Goal: Check status: Check status

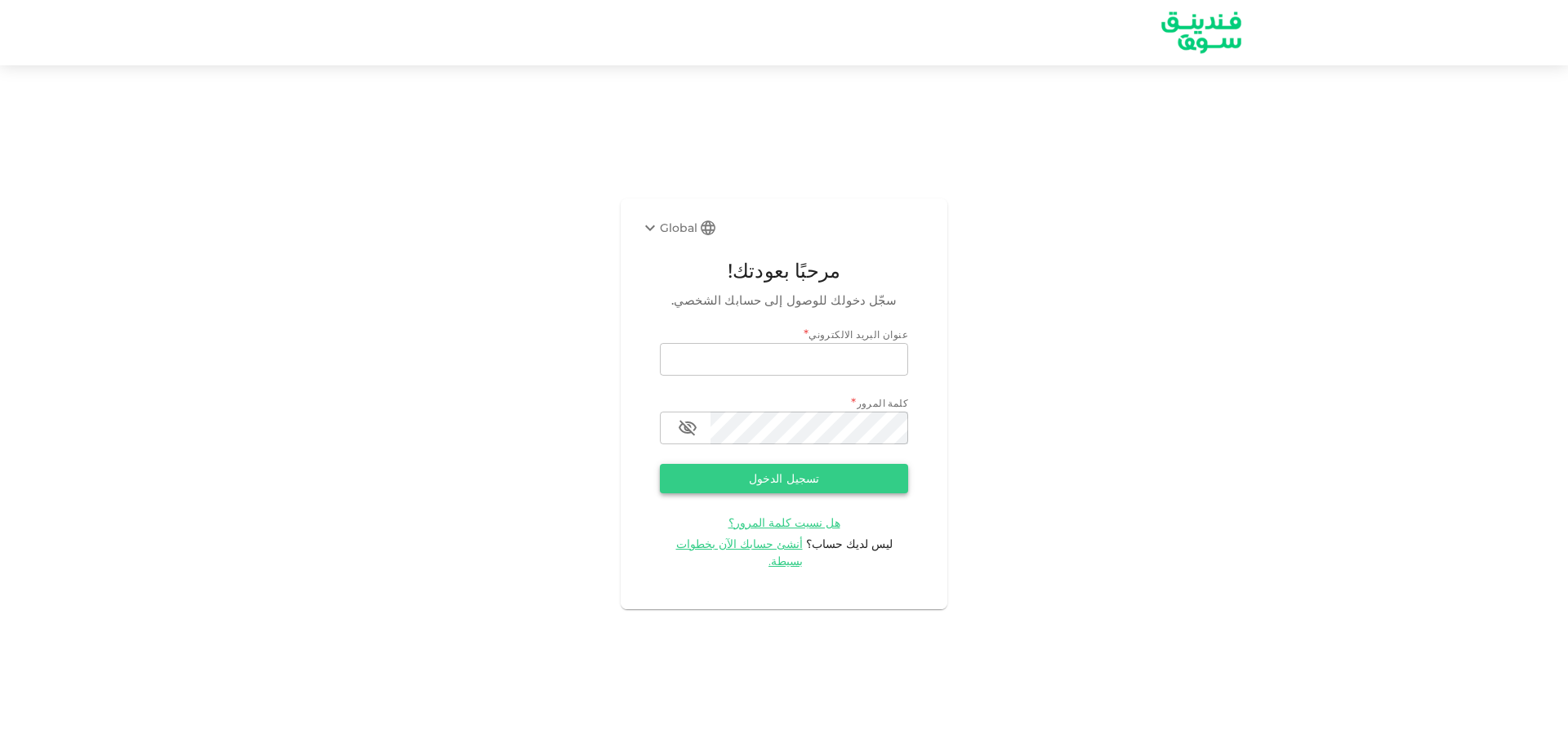
type input "k-sham@hotmail.co.uk"
click at [848, 477] on button "تسجيل الدخول" at bounding box center [784, 478] width 248 height 29
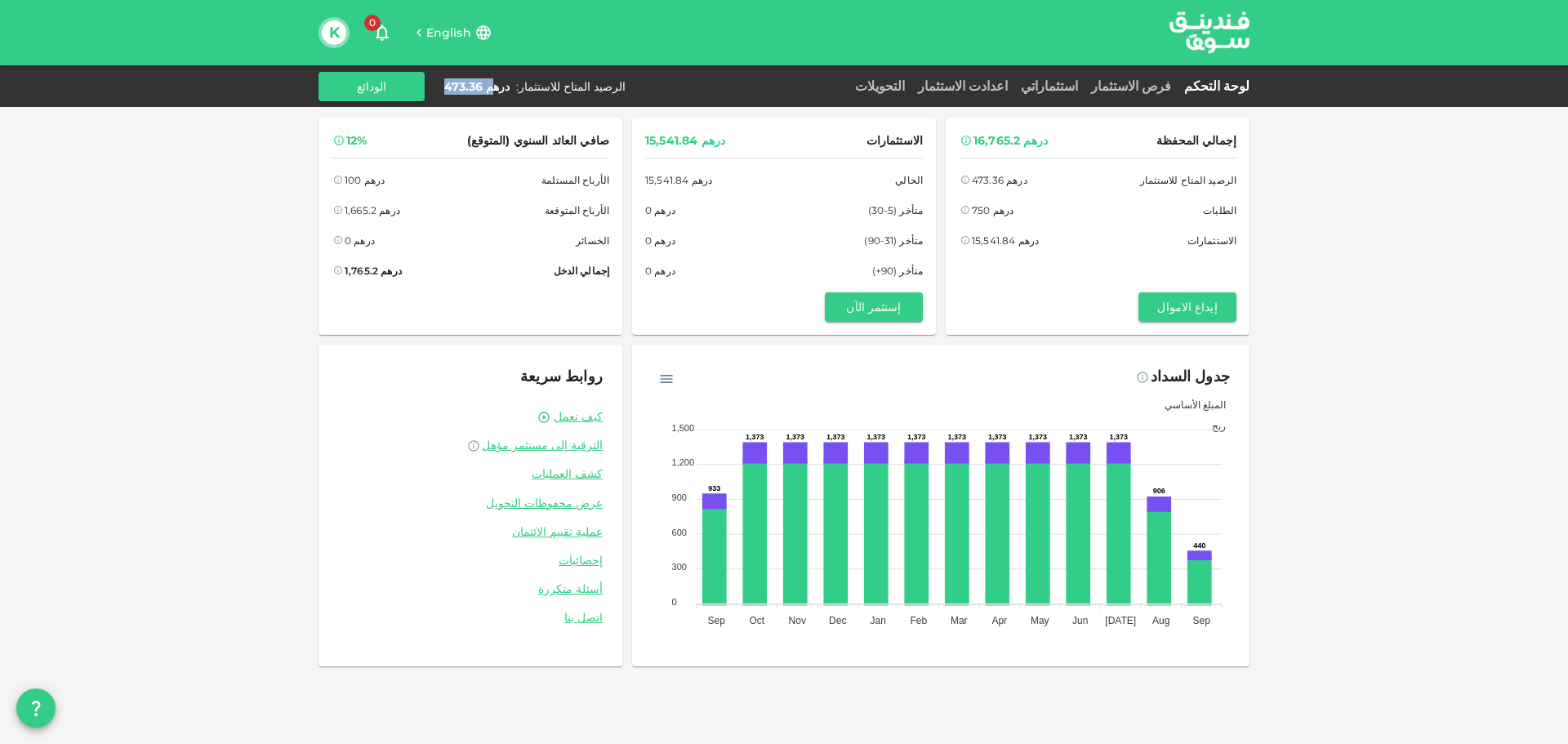
drag, startPoint x: 444, startPoint y: 83, endPoint x: 489, endPoint y: 90, distance: 45.5
click at [489, 90] on div "درهم 473.36" at bounding box center [477, 86] width 66 height 16
click at [1085, 88] on link "استثماراتي" at bounding box center [1048, 85] width 70 height 15
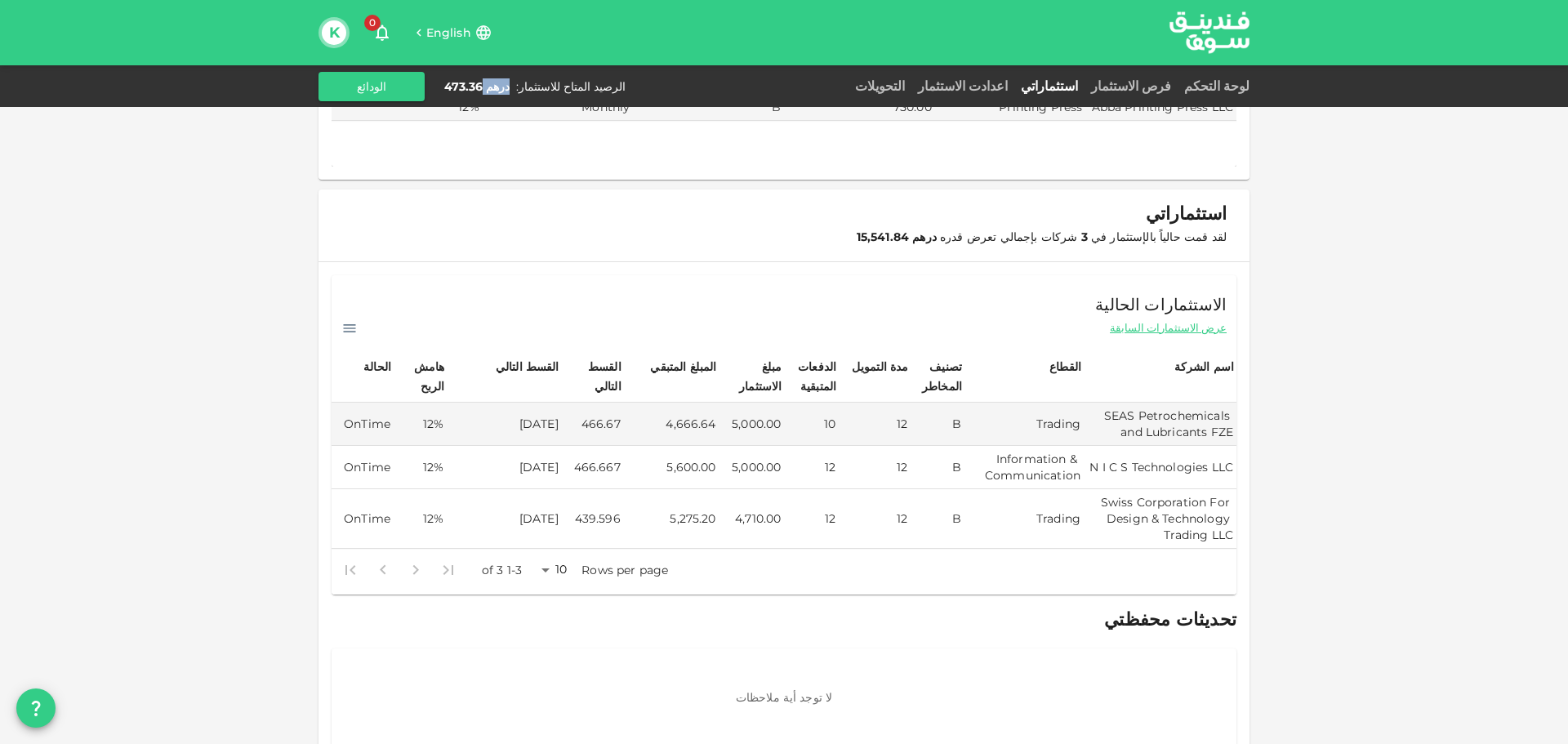
scroll to position [140, 0]
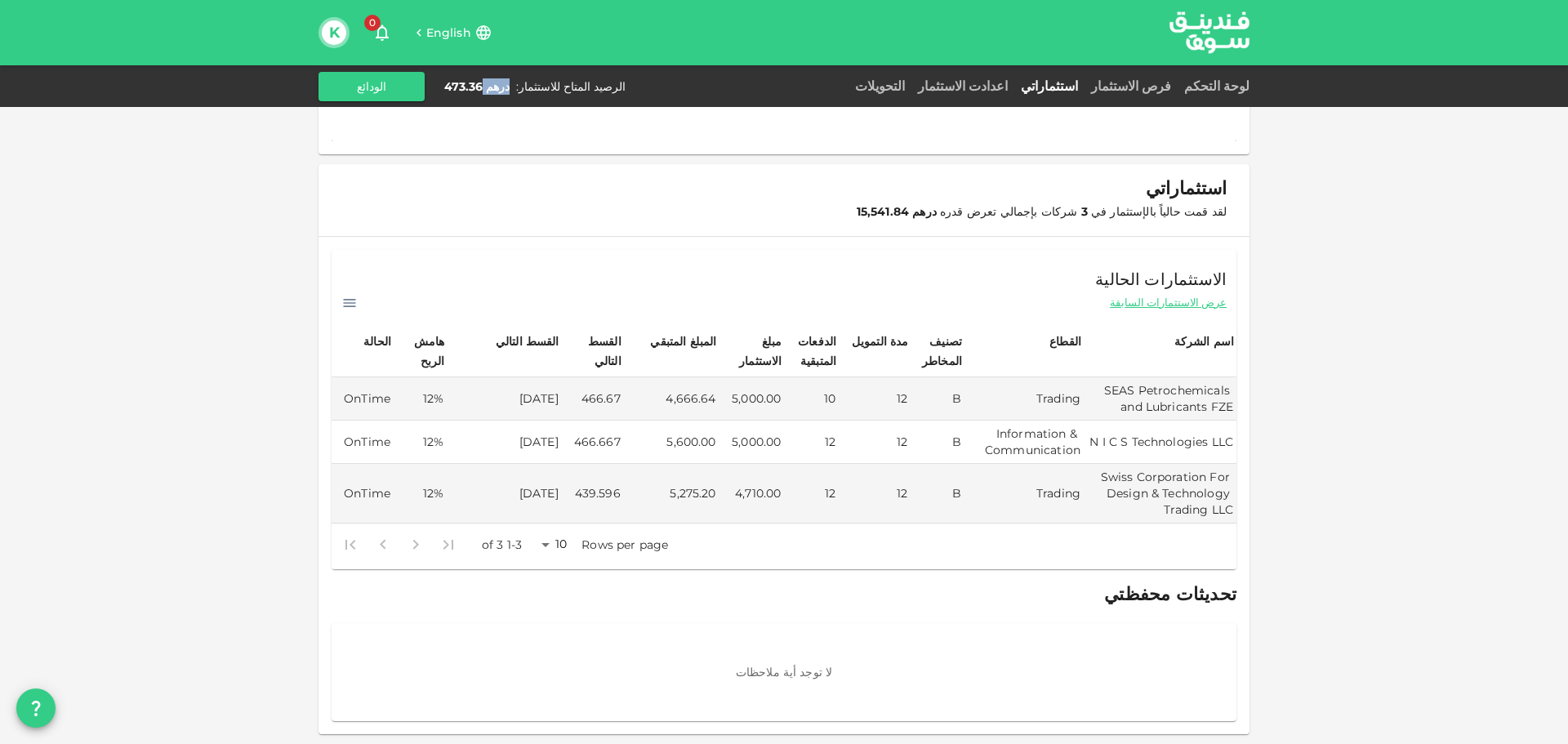
drag, startPoint x: 506, startPoint y: 440, endPoint x: 629, endPoint y: 443, distance: 123.0
click at [629, 443] on tr "N I C S Technologies LLC Information & Communication B 12 12 5,000.00 5,600.00 …" at bounding box center [784, 442] width 905 height 43
click at [741, 451] on td "5,000.00" at bounding box center [752, 442] width 66 height 43
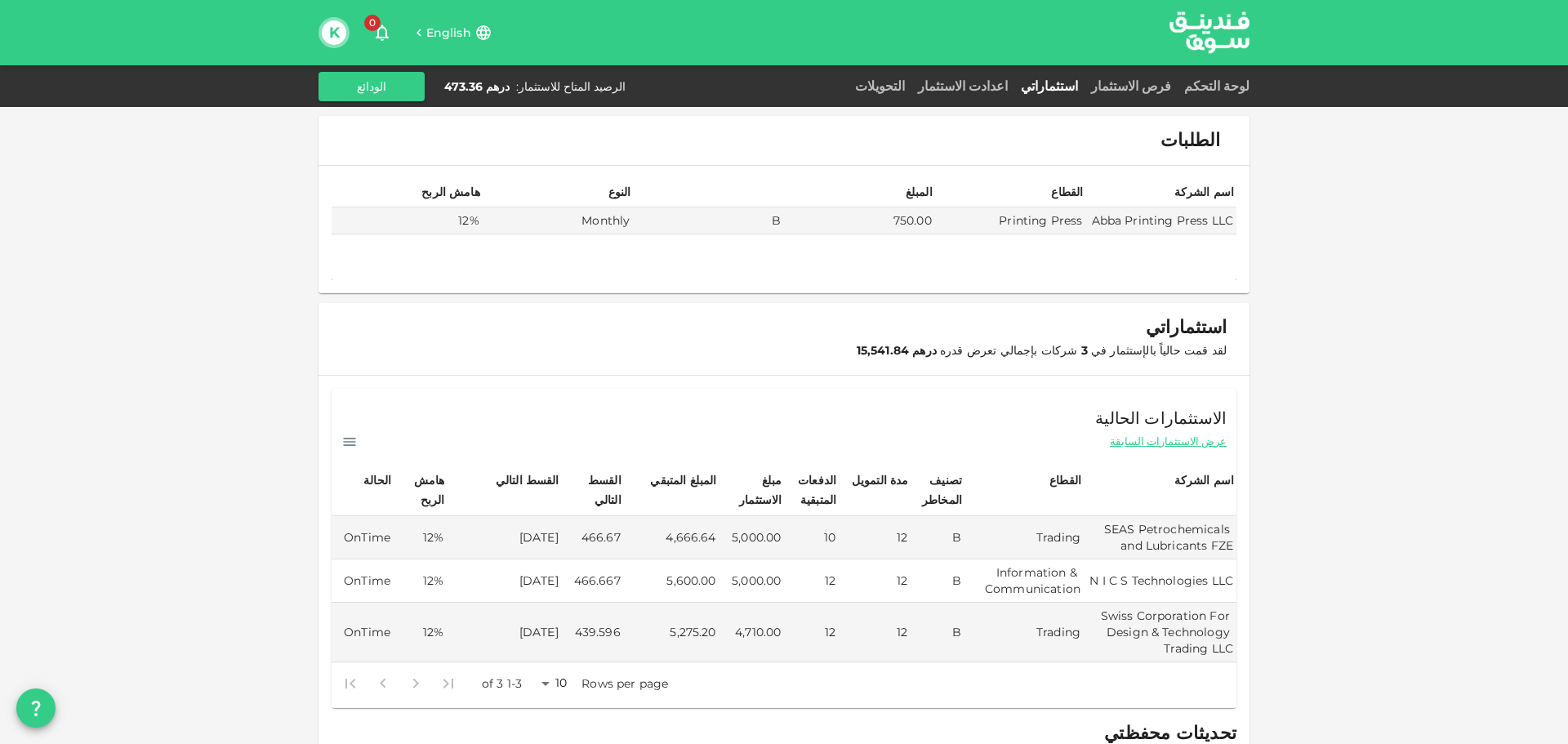
scroll to position [0, 0]
click at [1180, 218] on td "Abba Printing Press LLC" at bounding box center [1161, 223] width 151 height 27
click at [1180, 217] on td "Abba Printing Press LLC" at bounding box center [1161, 223] width 151 height 27
click at [1171, 231] on td "Abba Printing Press LLC" at bounding box center [1161, 223] width 151 height 27
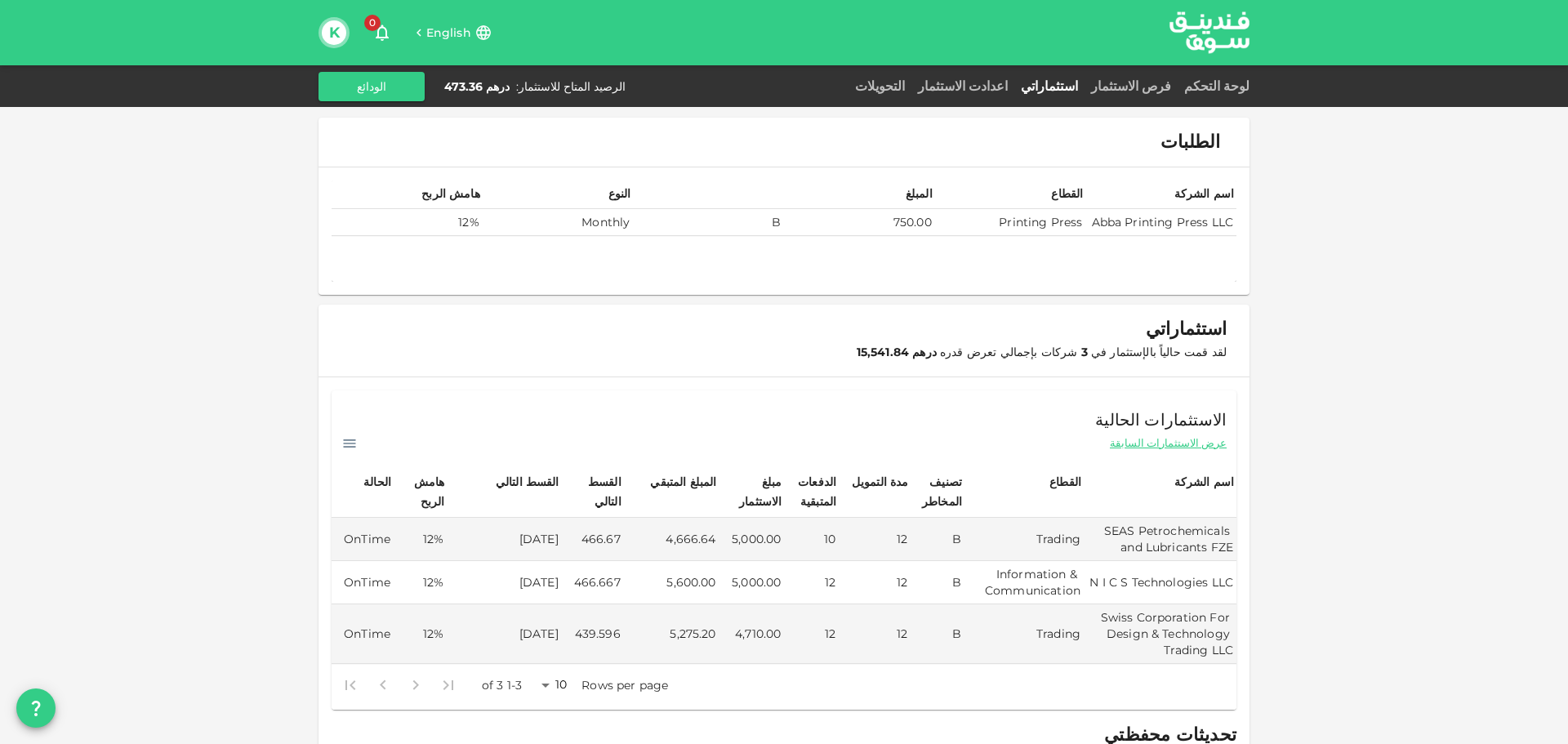
click at [1173, 221] on td "Abba Printing Press LLC" at bounding box center [1161, 223] width 151 height 27
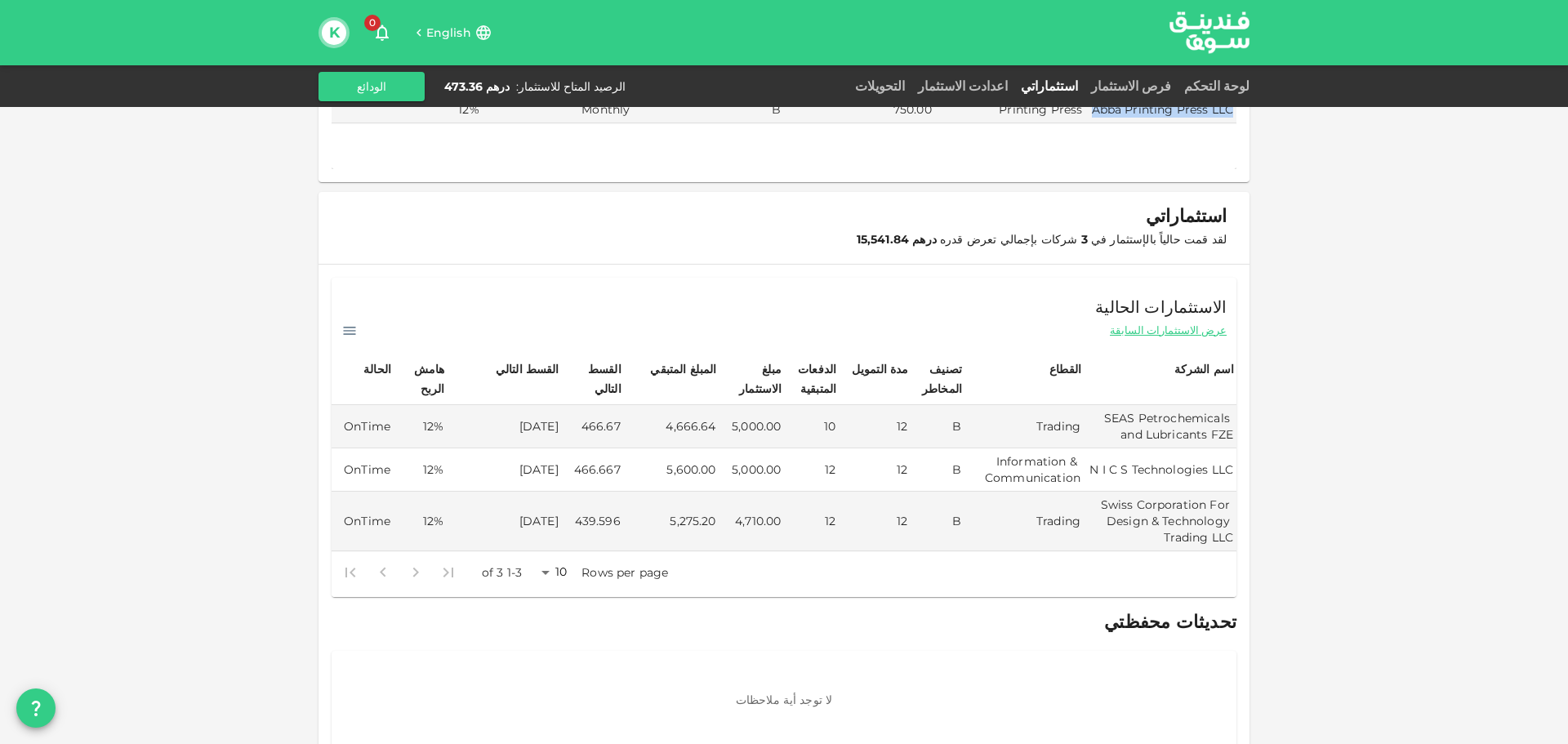
scroll to position [140, 0]
